Goal: Transaction & Acquisition: Book appointment/travel/reservation

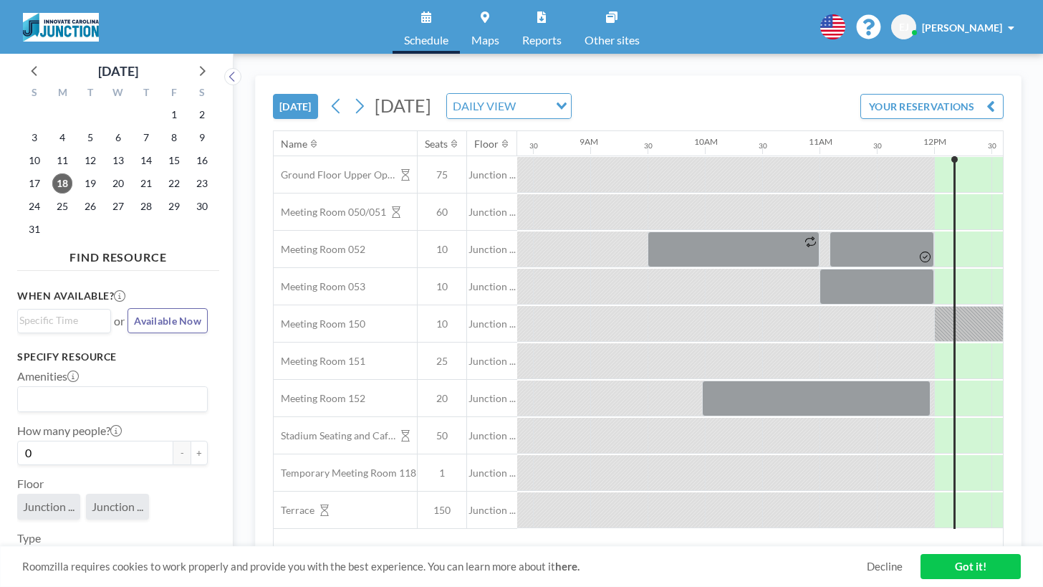
scroll to position [0, 1071]
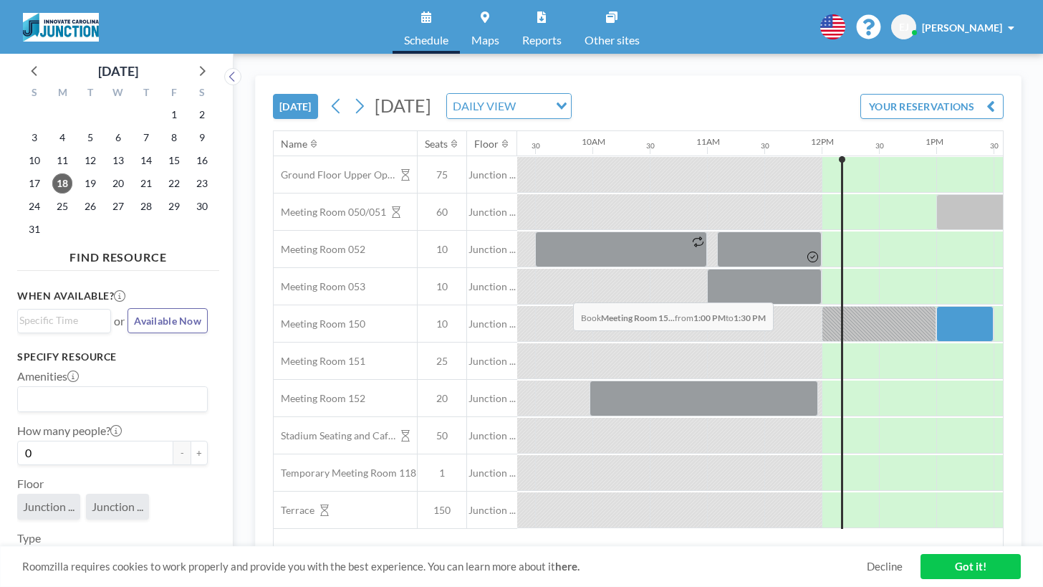
click at [936, 306] on div at bounding box center [964, 324] width 57 height 36
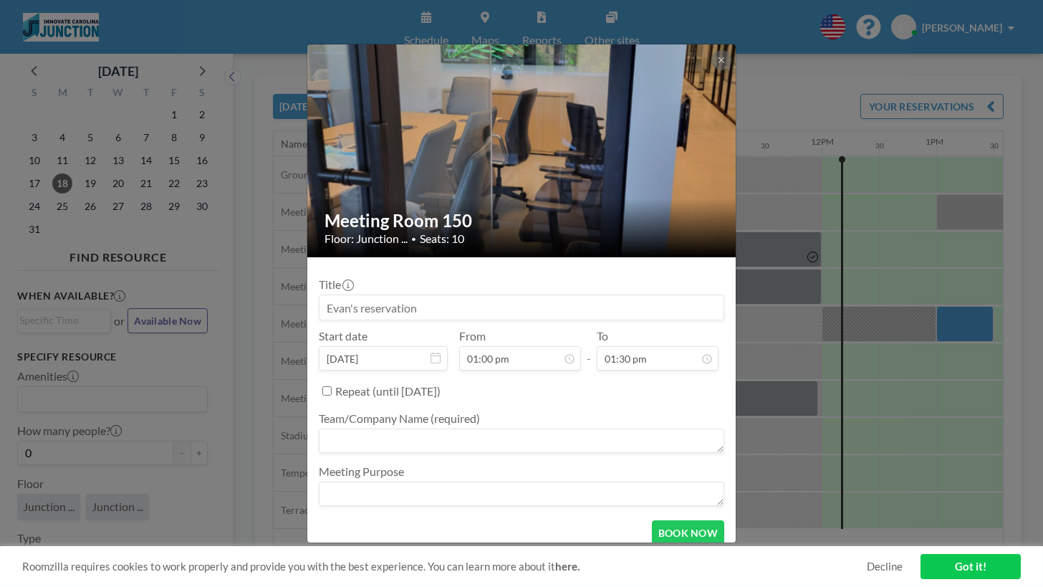
scroll to position [23, 0]
click at [410, 481] on textarea at bounding box center [521, 493] width 405 height 24
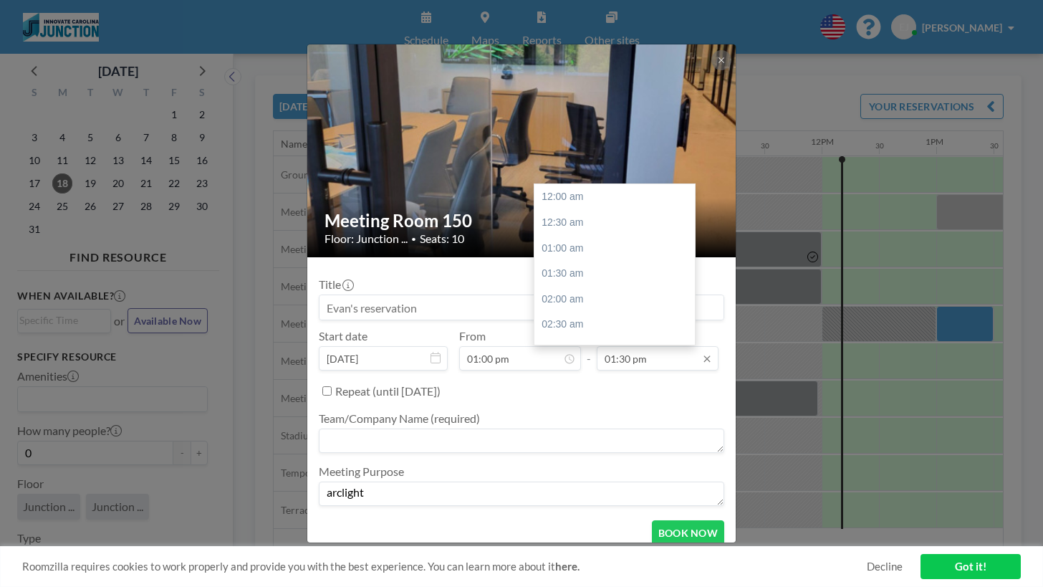
scroll to position [617, 0]
type textarea "arclight"
click at [599, 346] on input "01:30 pm" at bounding box center [658, 358] width 122 height 24
click at [610, 346] on input "03:30 pm" at bounding box center [658, 358] width 122 height 24
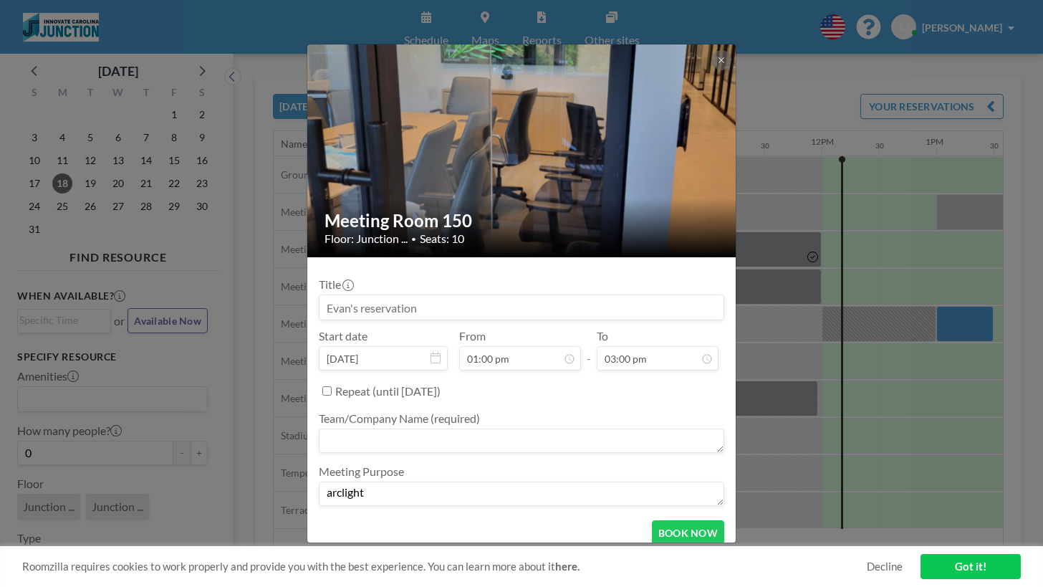
type input "03:00 pm"
click at [593, 428] on textarea at bounding box center [521, 440] width 405 height 24
click at [655, 520] on button "BOOK NOW" at bounding box center [688, 532] width 72 height 25
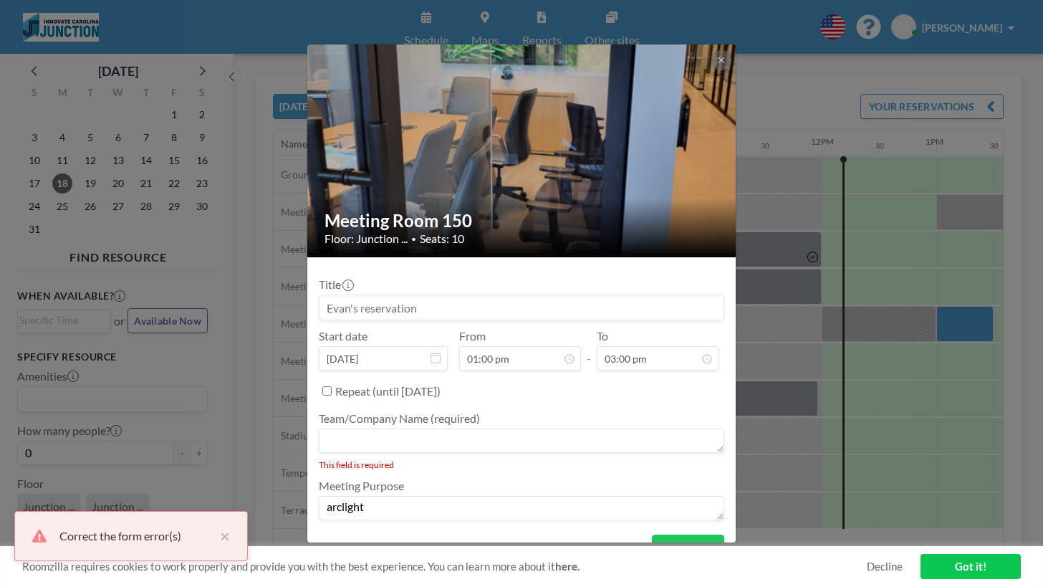
click at [498, 428] on textarea at bounding box center [521, 440] width 405 height 24
type textarea "Arclight"
click at [652, 520] on button "BOOK NOW" at bounding box center [688, 532] width 72 height 25
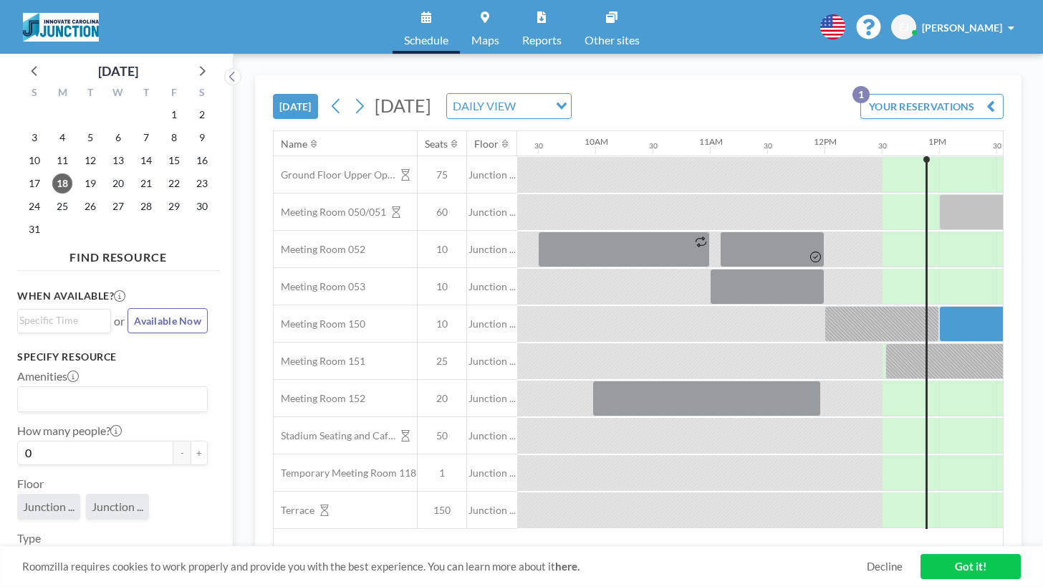
scroll to position [0, 1071]
